Goal: Information Seeking & Learning: Learn about a topic

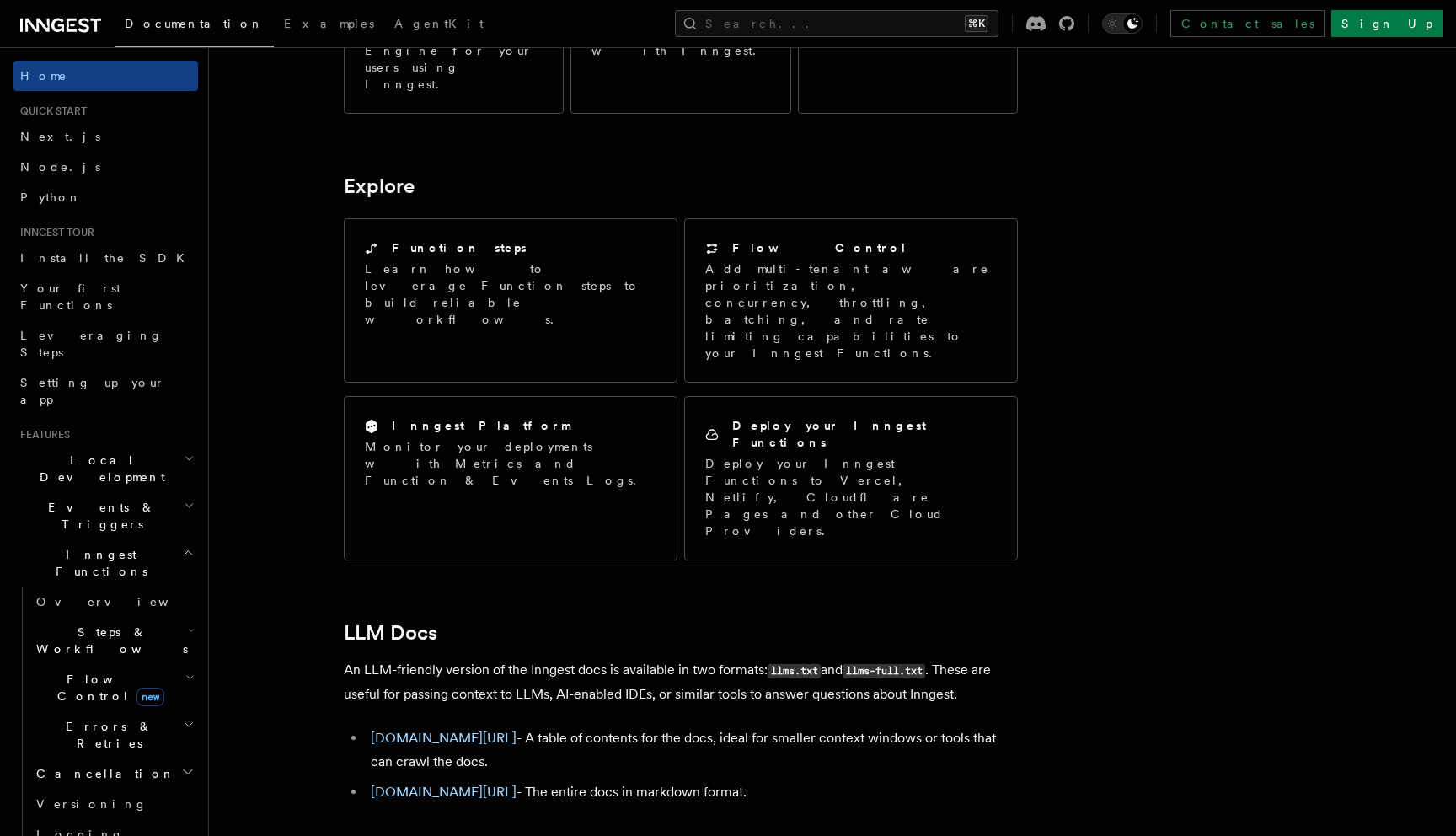
scroll to position [1277, 0]
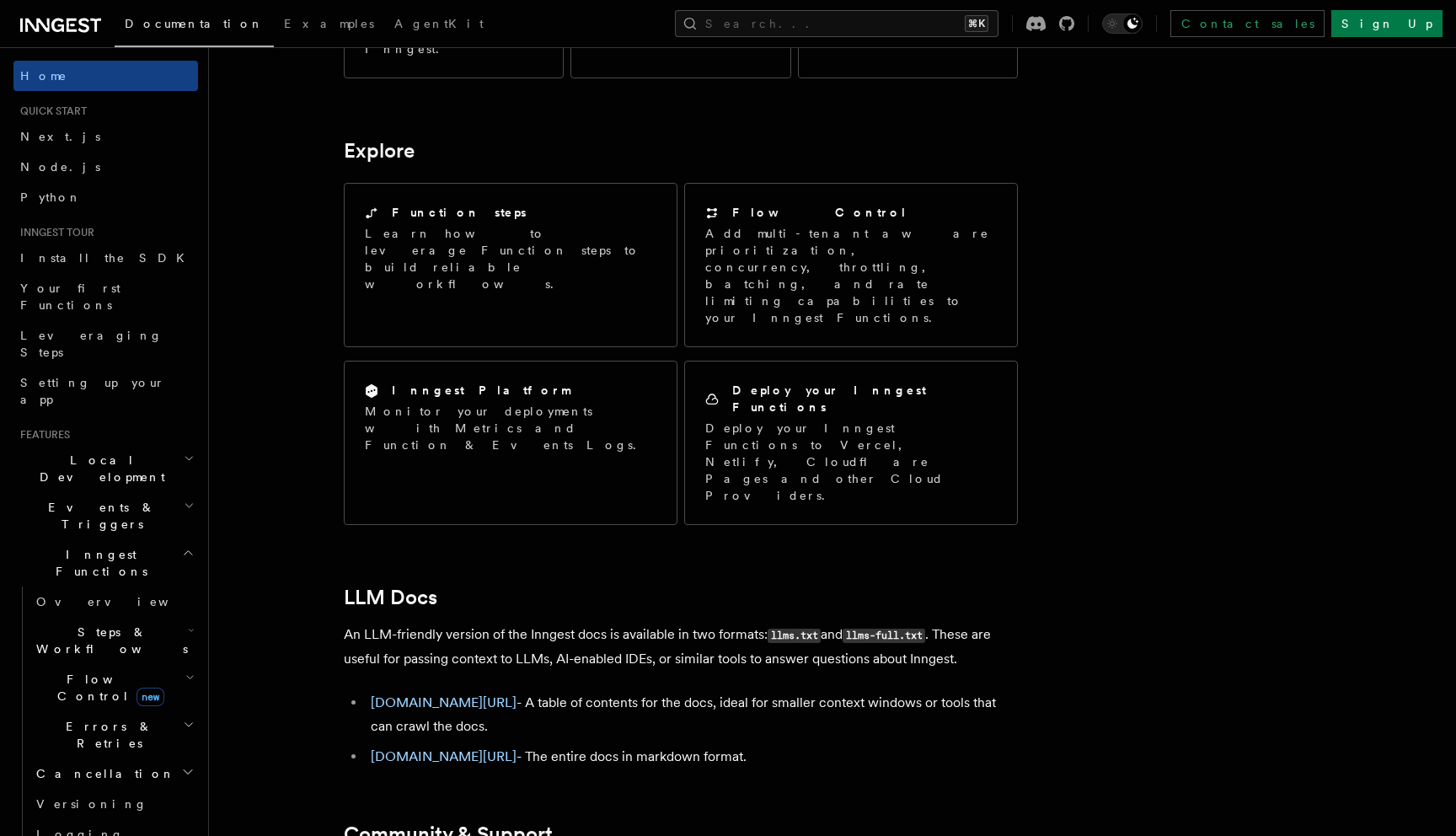
click at [288, 256] on article "Inngest Documentation Inngest is an event-driven durable execution platform tha…" at bounding box center [788, 54] width 1105 height 2515
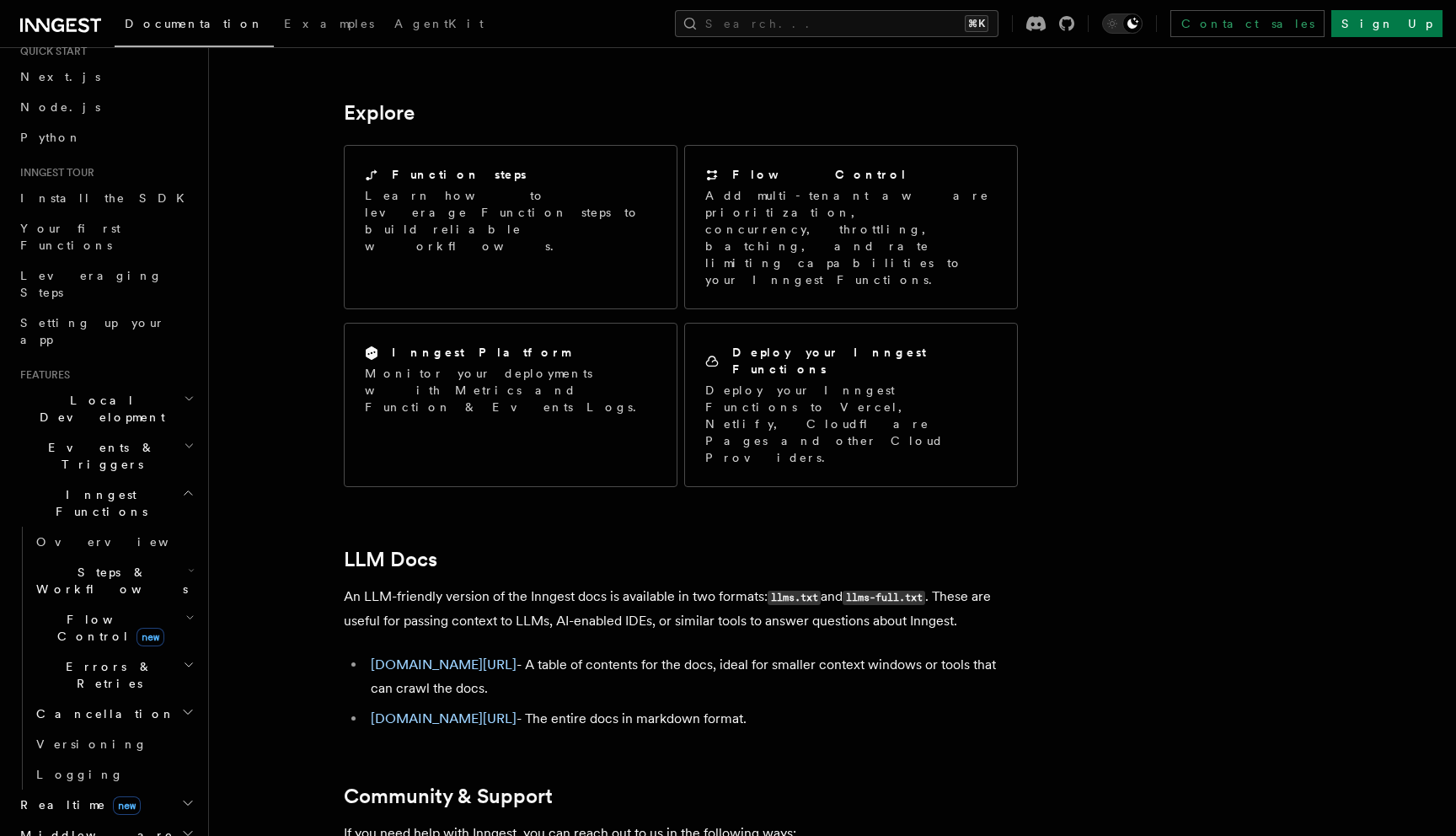
scroll to position [0, 0]
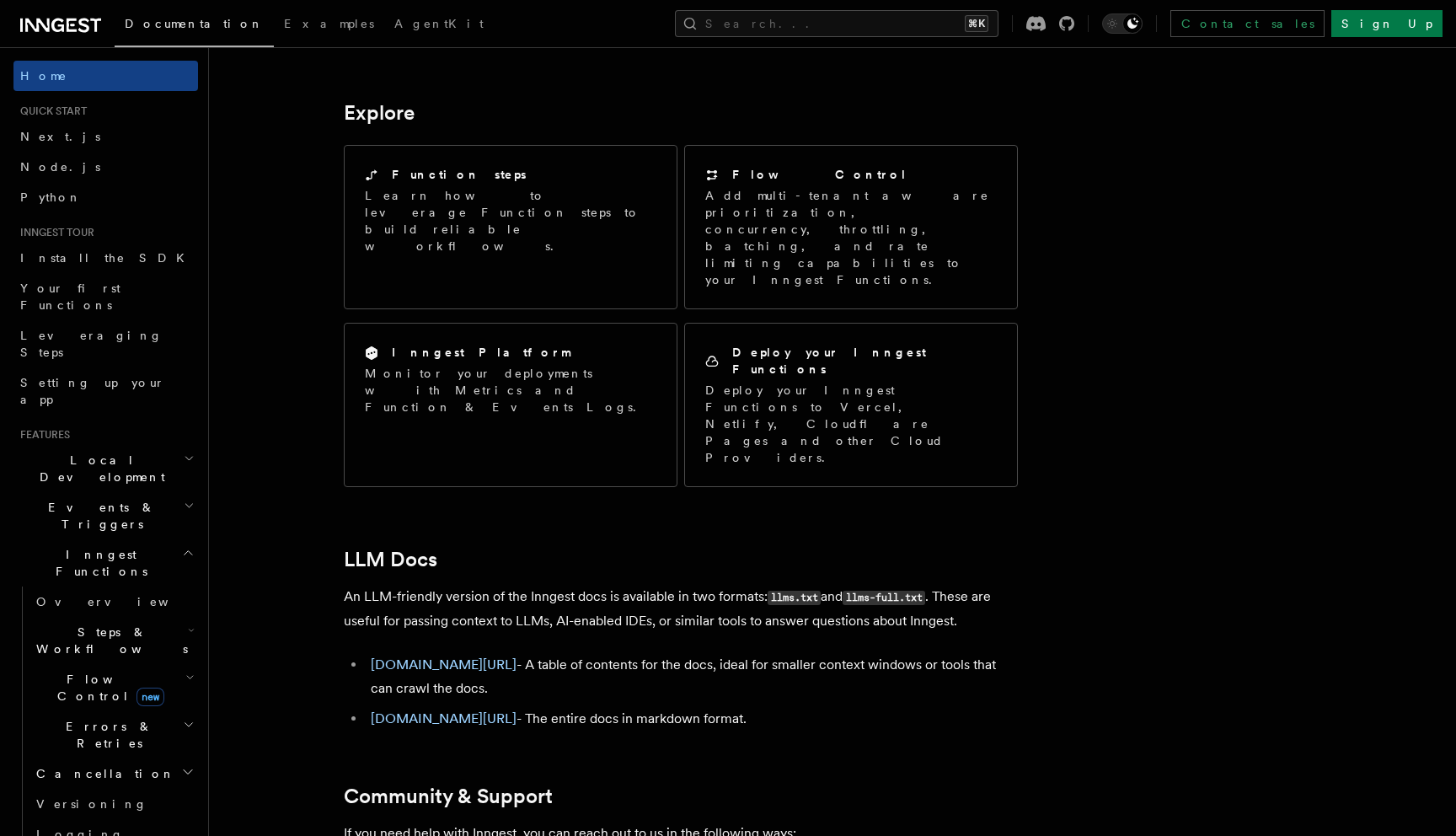
click at [118, 624] on span "Steps & Workflows" at bounding box center [108, 640] width 158 height 33
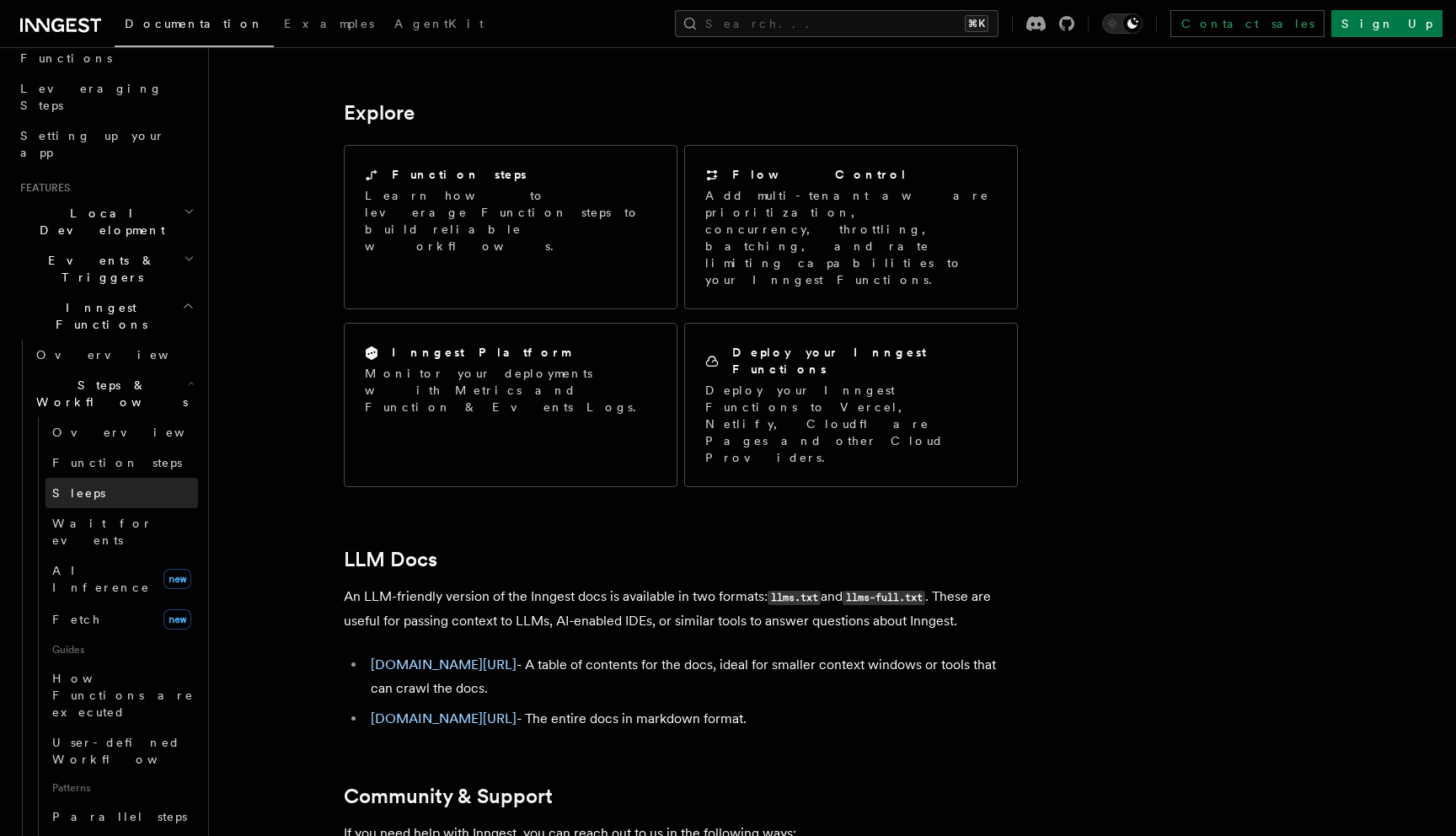
scroll to position [291, 0]
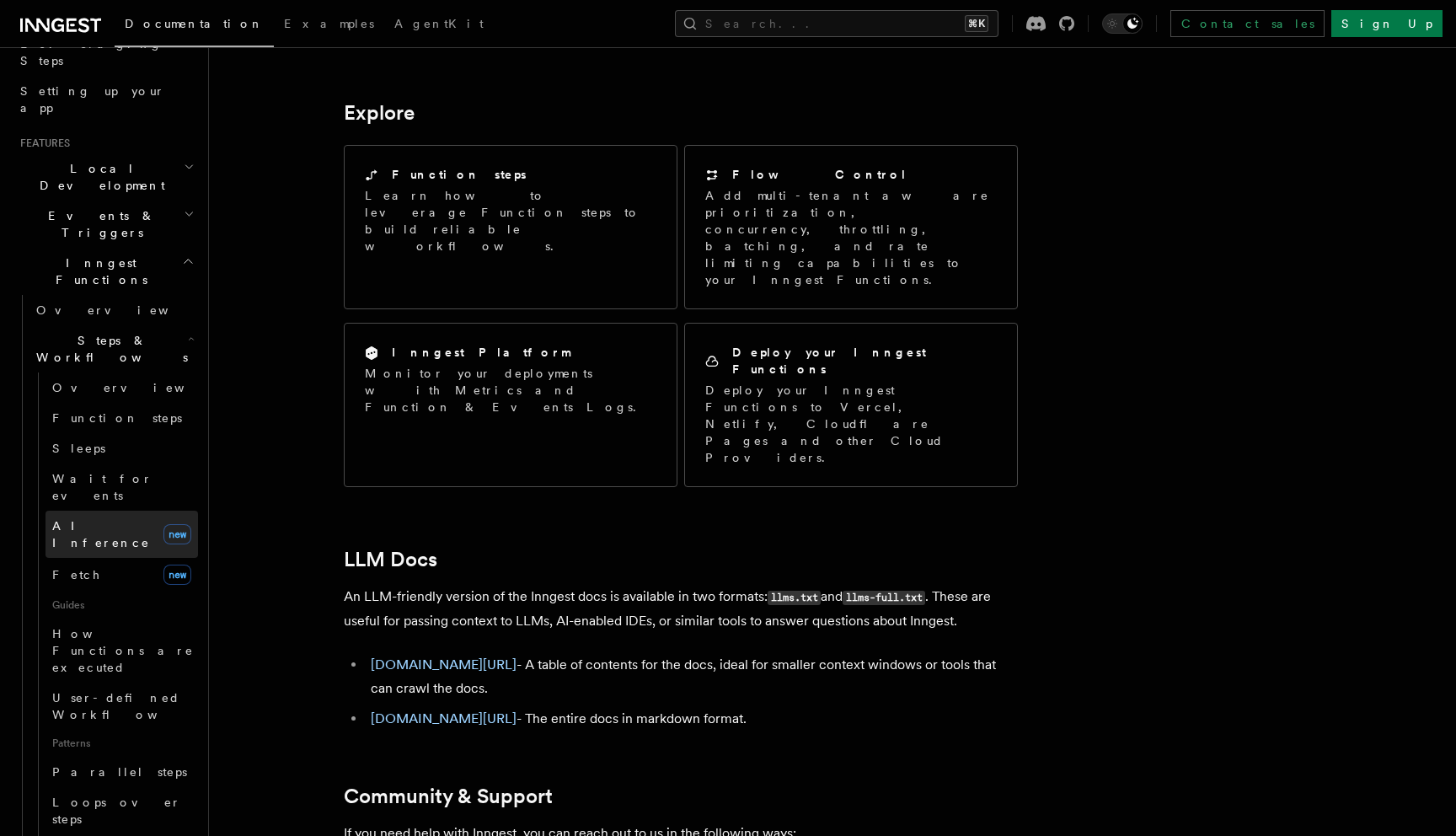
click at [106, 519] on span "AI Inference" at bounding box center [100, 534] width 97 height 30
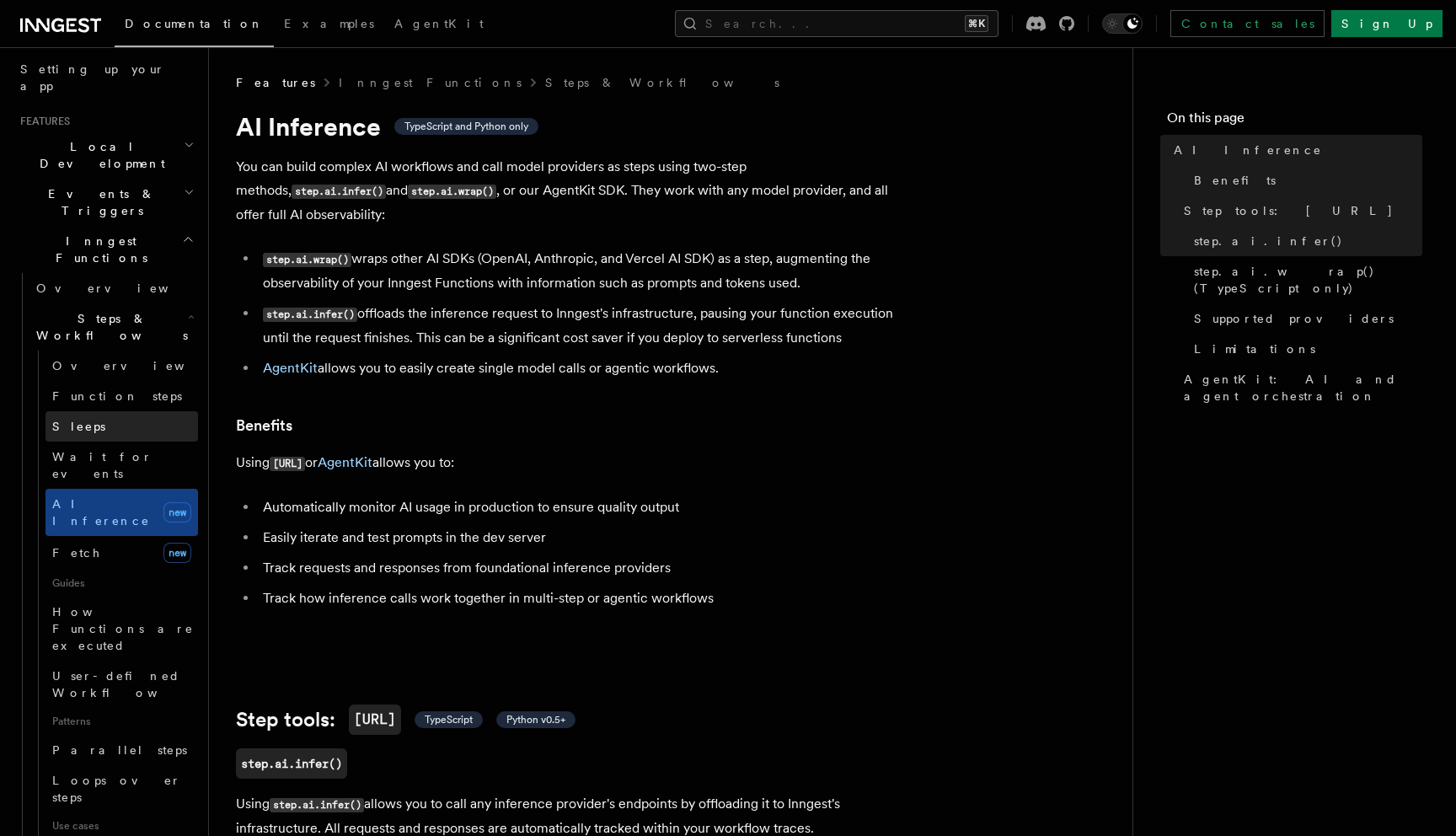
scroll to position [226, 0]
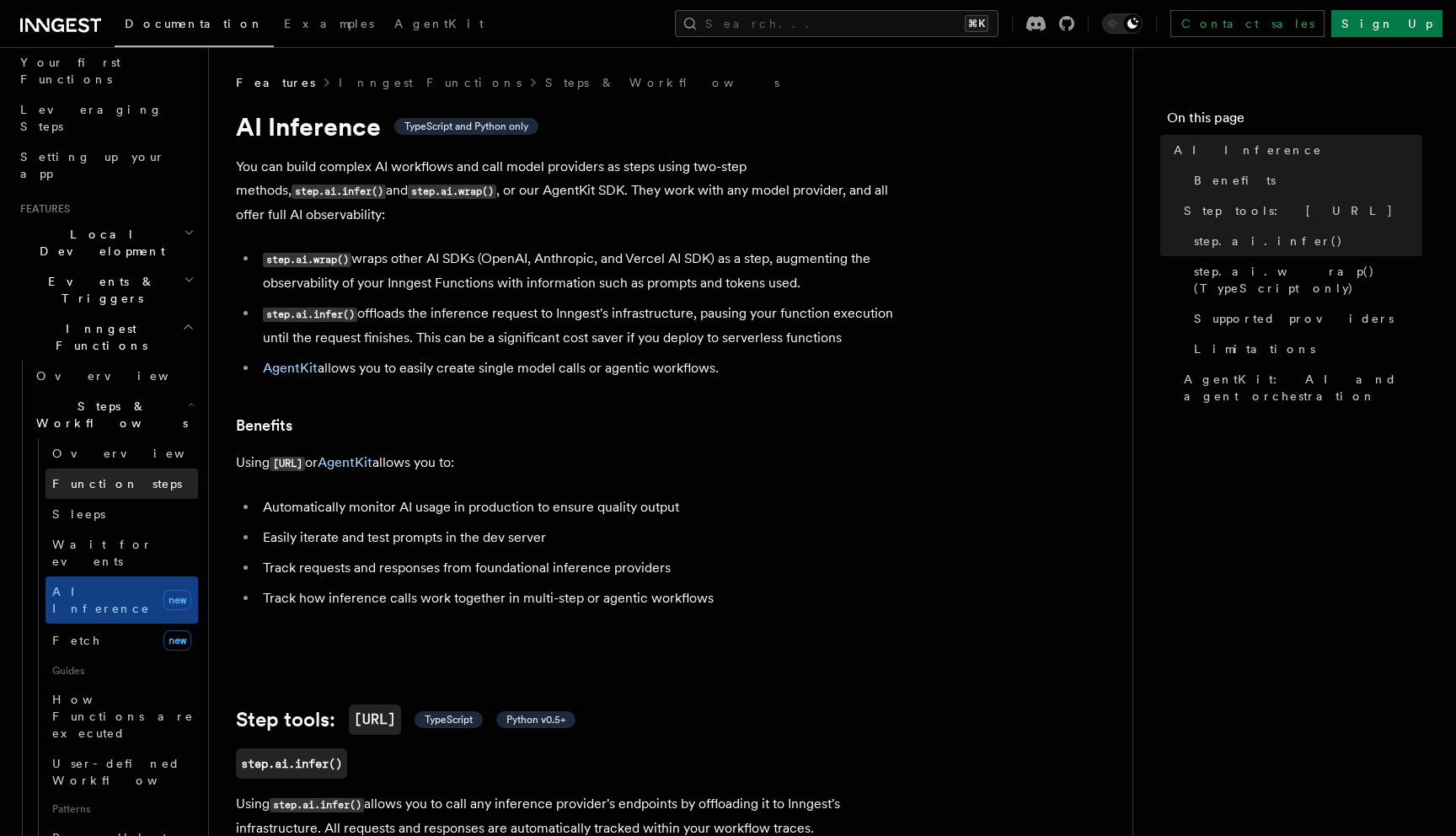
click at [111, 477] on span "Function steps" at bounding box center [117, 484] width 130 height 14
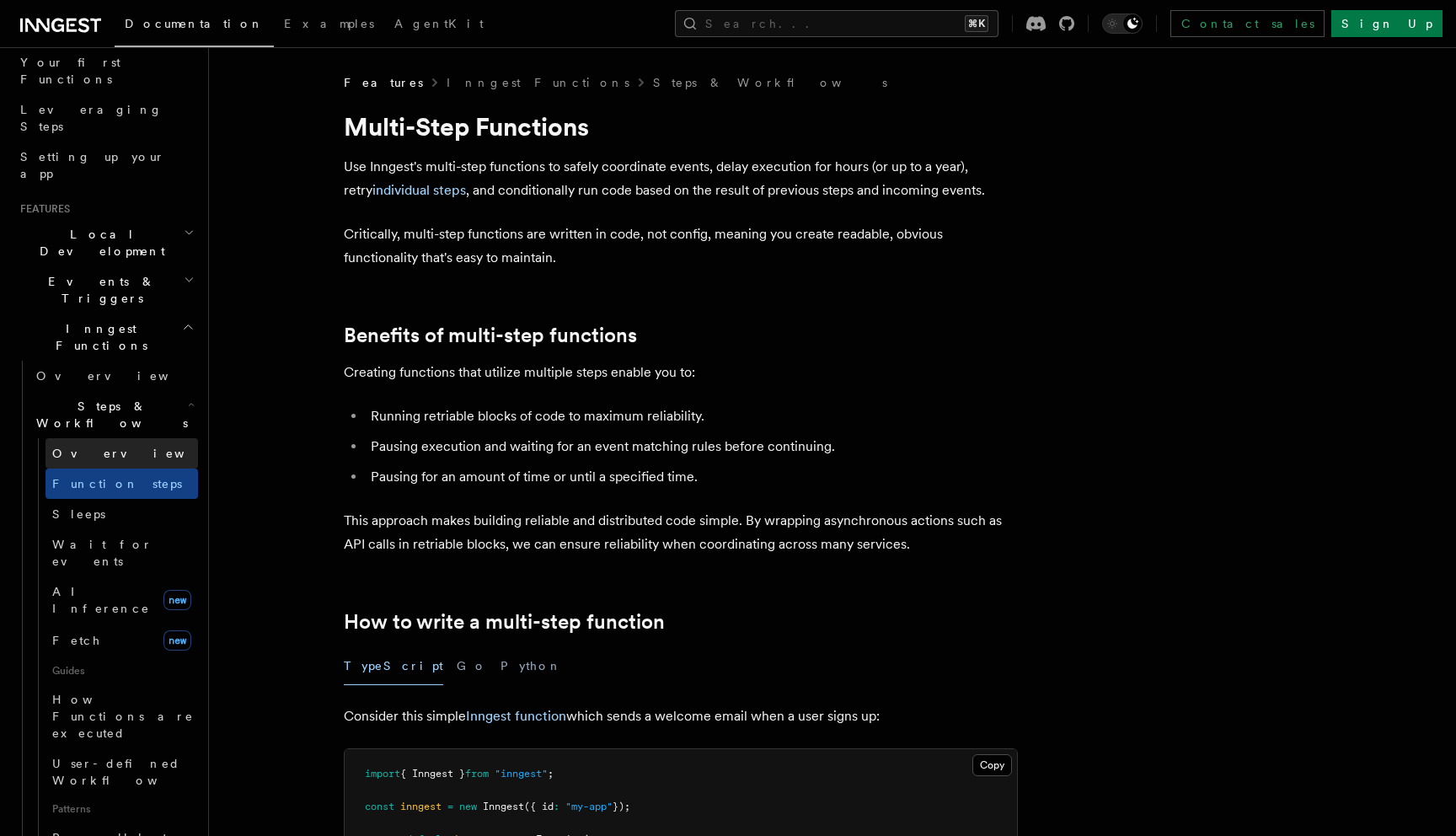
click at [110, 439] on link "Overview" at bounding box center [121, 453] width 152 height 30
